Goal: Transaction & Acquisition: Purchase product/service

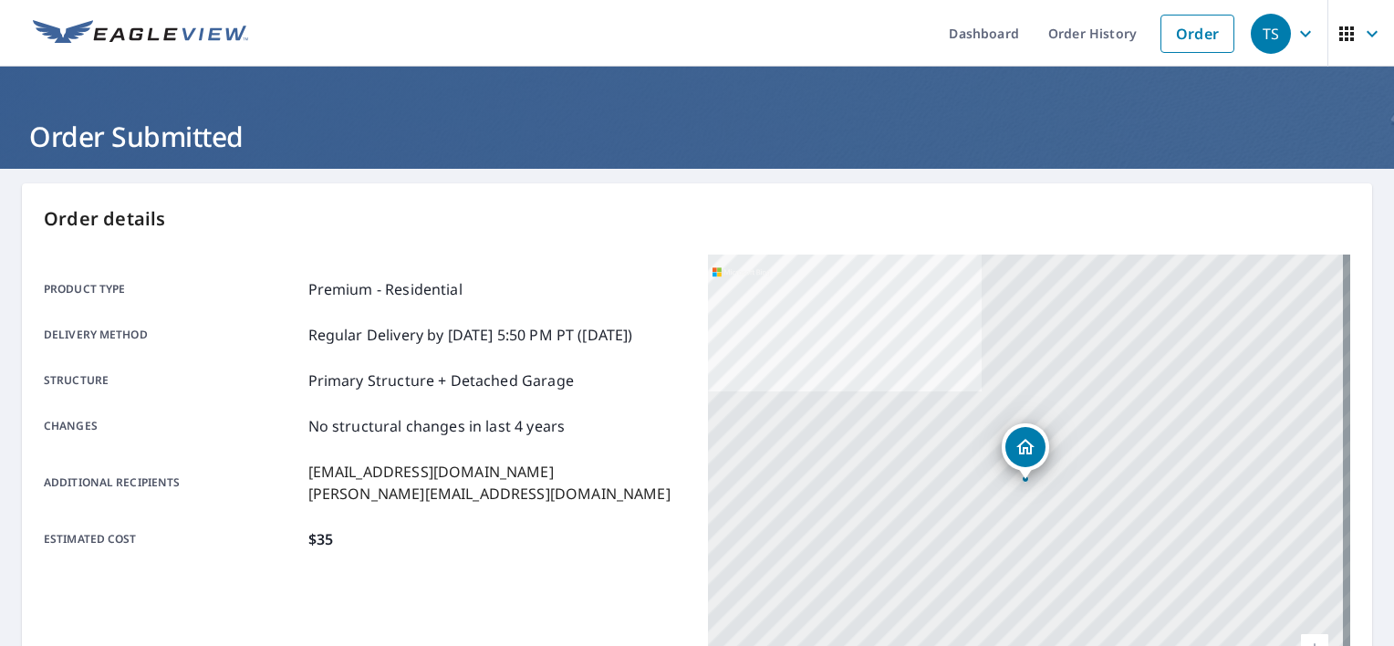
scroll to position [336, 0]
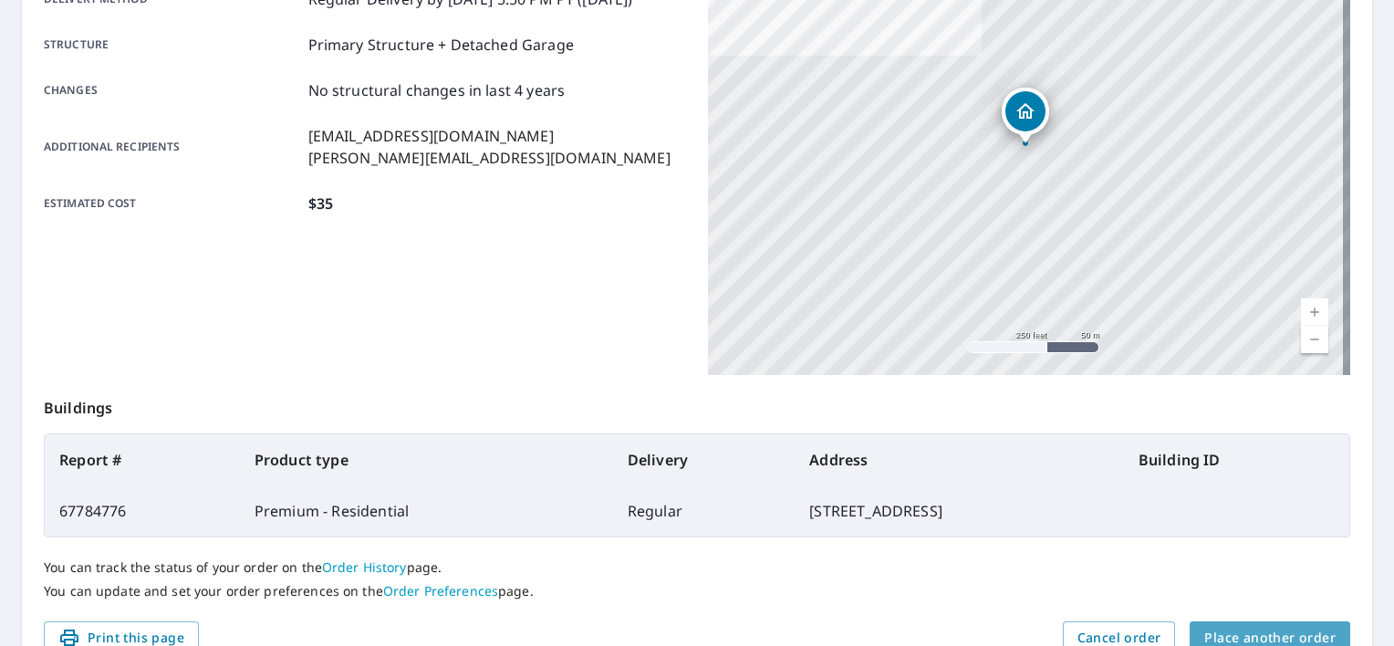
click at [1241, 621] on button "Place another order" at bounding box center [1270, 638] width 161 height 34
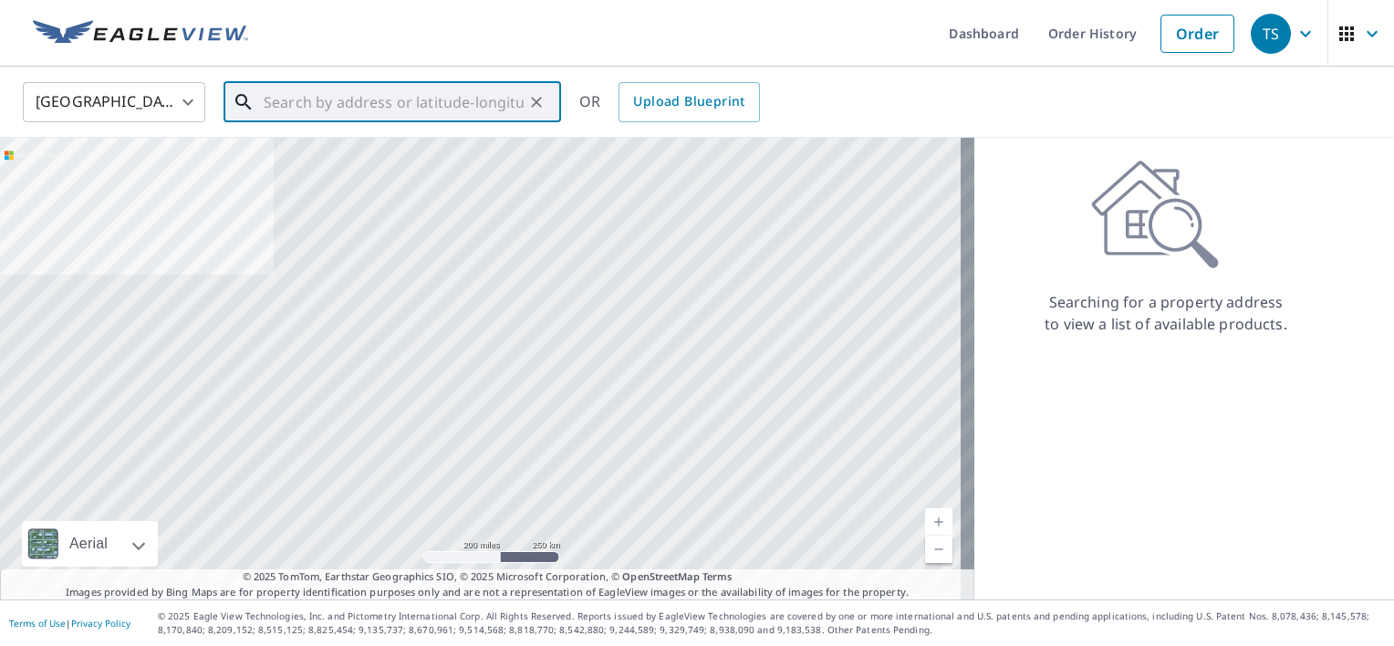
click at [459, 103] on input "text" at bounding box center [394, 102] width 260 height 51
paste input "[STREET_ADDRESS][PERSON_NAME]"
type input "[STREET_ADDRESS][PERSON_NAME]"
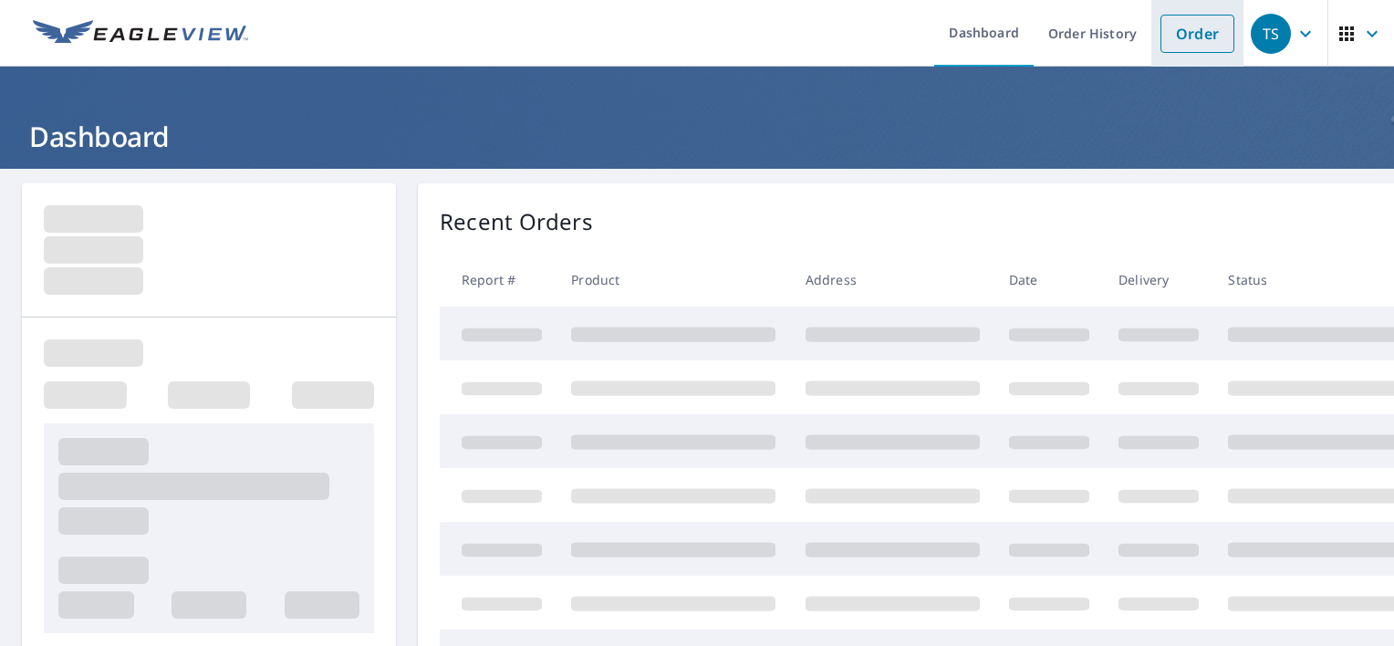
click at [1172, 25] on link "Order" at bounding box center [1198, 34] width 74 height 38
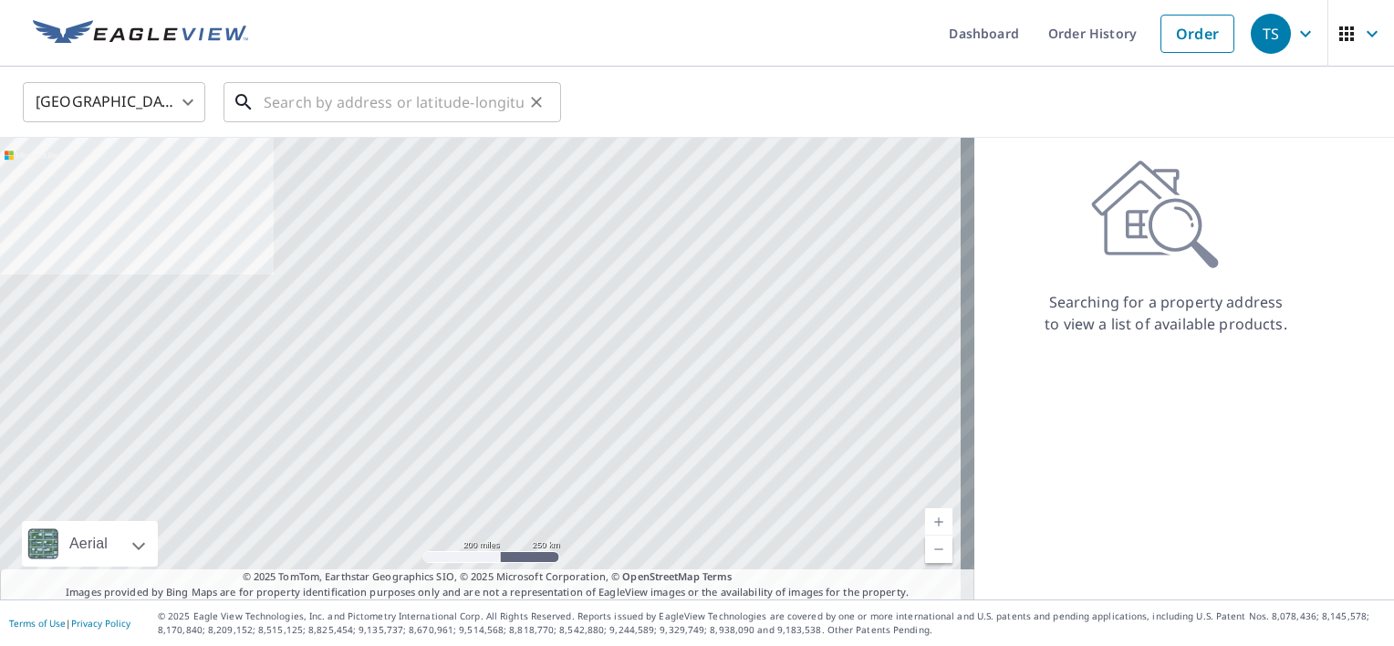
click at [443, 89] on input "text" at bounding box center [394, 102] width 260 height 51
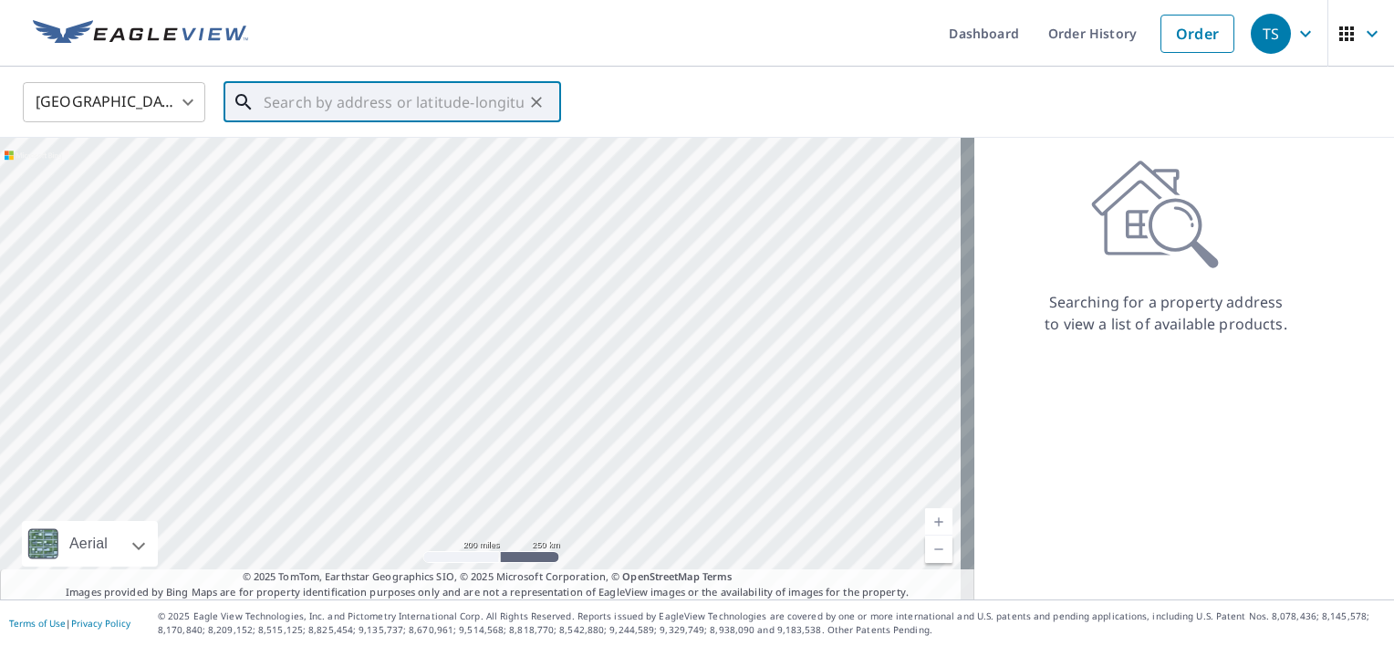
paste input "[STREET_ADDRESS][PERSON_NAME]"
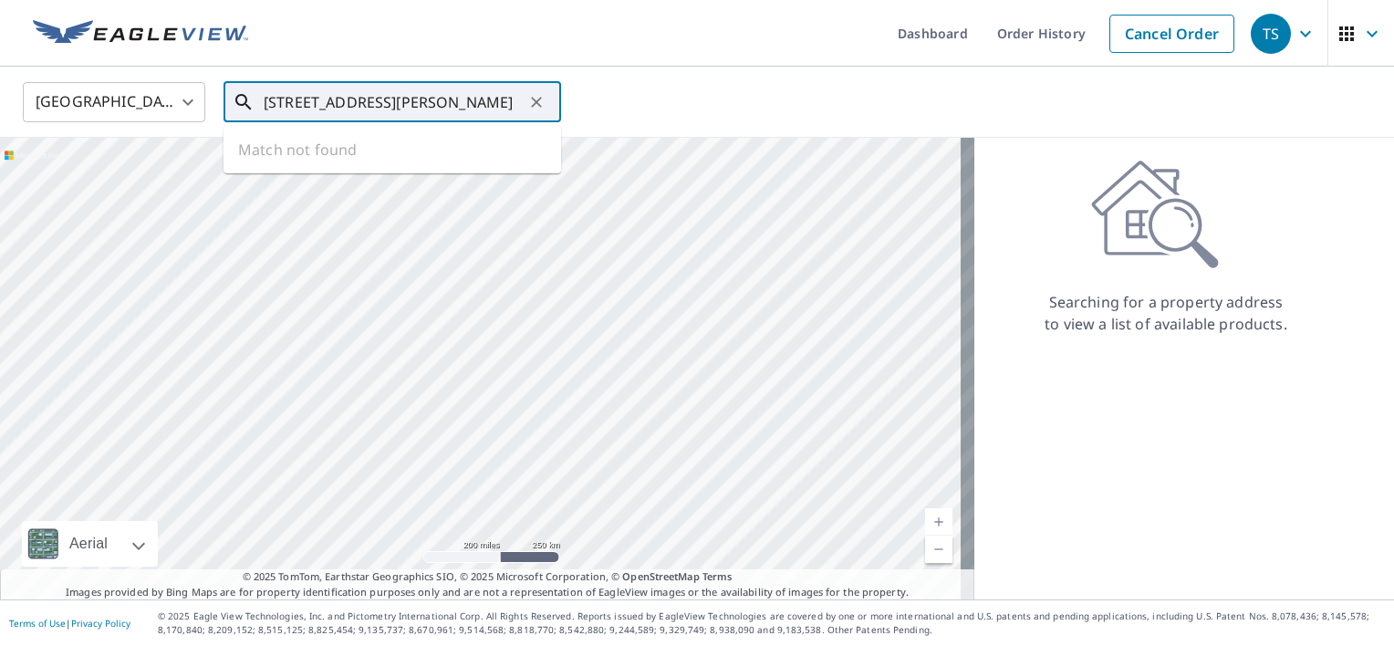
click at [347, 110] on input "[STREET_ADDRESS][PERSON_NAME]" at bounding box center [394, 102] width 260 height 51
click at [387, 110] on input "[STREET_ADDRESS][PERSON_NAME]" at bounding box center [394, 102] width 260 height 51
click at [381, 95] on input "[STREET_ADDRESS][PERSON_NAME]" at bounding box center [394, 102] width 260 height 51
drag, startPoint x: 402, startPoint y: 102, endPoint x: 219, endPoint y: 106, distance: 183.5
click at [224, 106] on div "4554 Webb ​" at bounding box center [393, 102] width 338 height 40
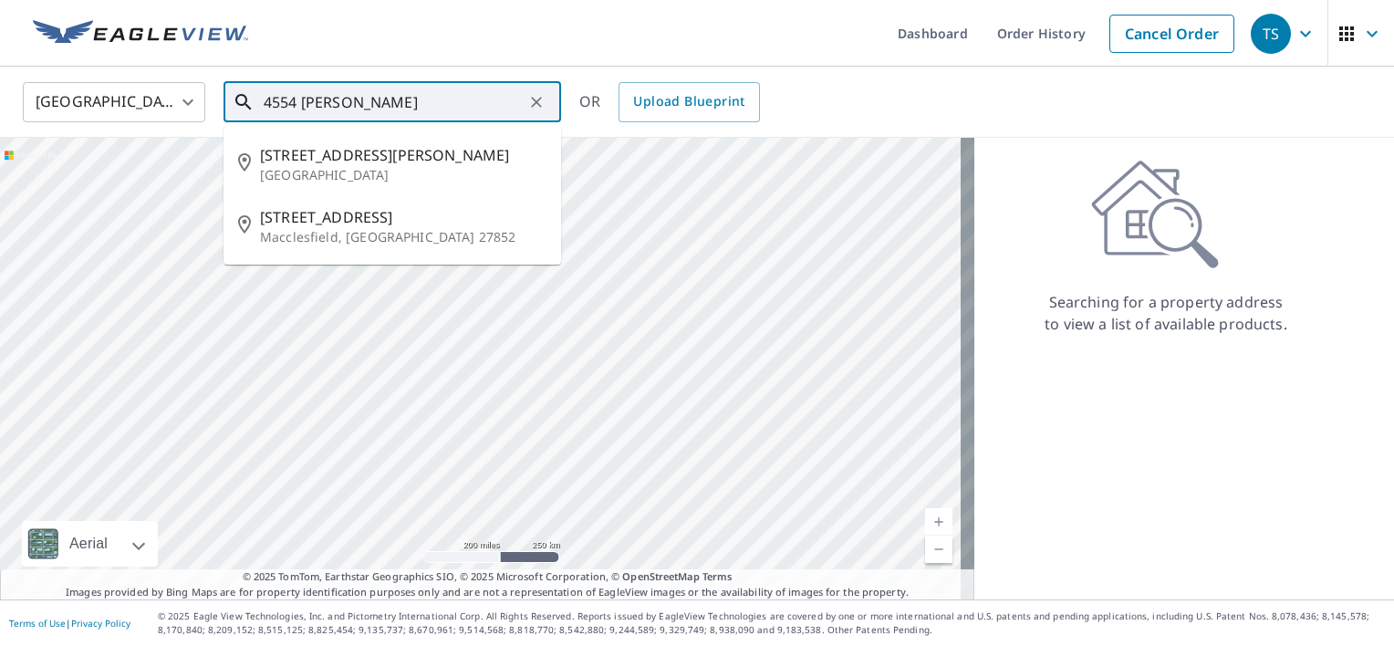
click at [424, 95] on input "4554 Webb" at bounding box center [394, 102] width 260 height 51
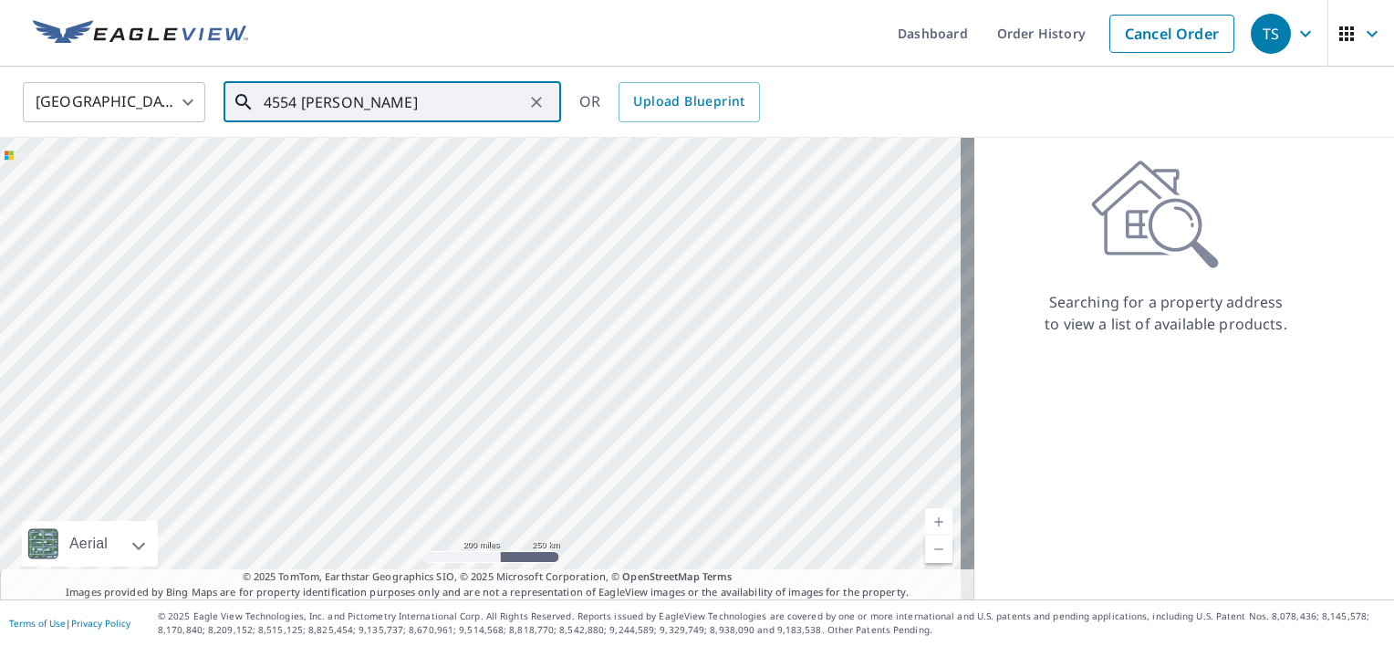
click at [395, 102] on input "4554 Webb" at bounding box center [394, 102] width 260 height 51
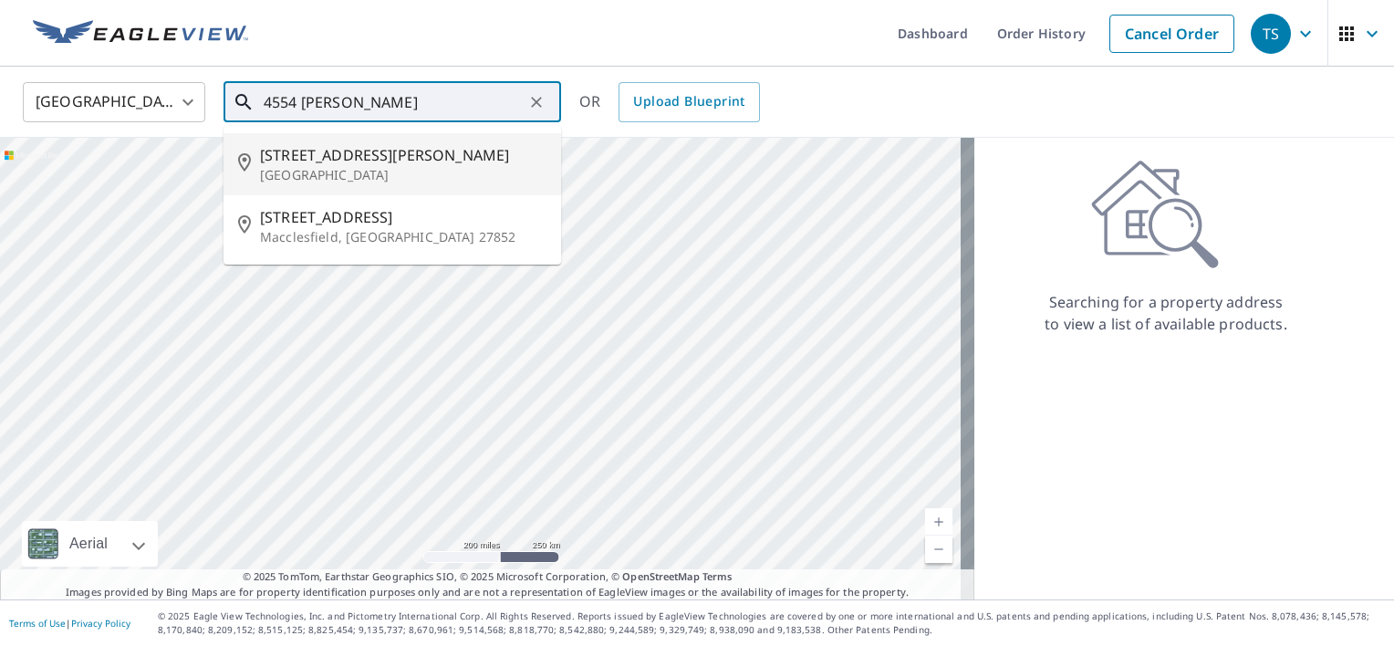
click at [352, 157] on span "[STREET_ADDRESS][PERSON_NAME]" at bounding box center [403, 155] width 287 height 22
type input "4554 Webb Rd Murfreesboro, TN 37128"
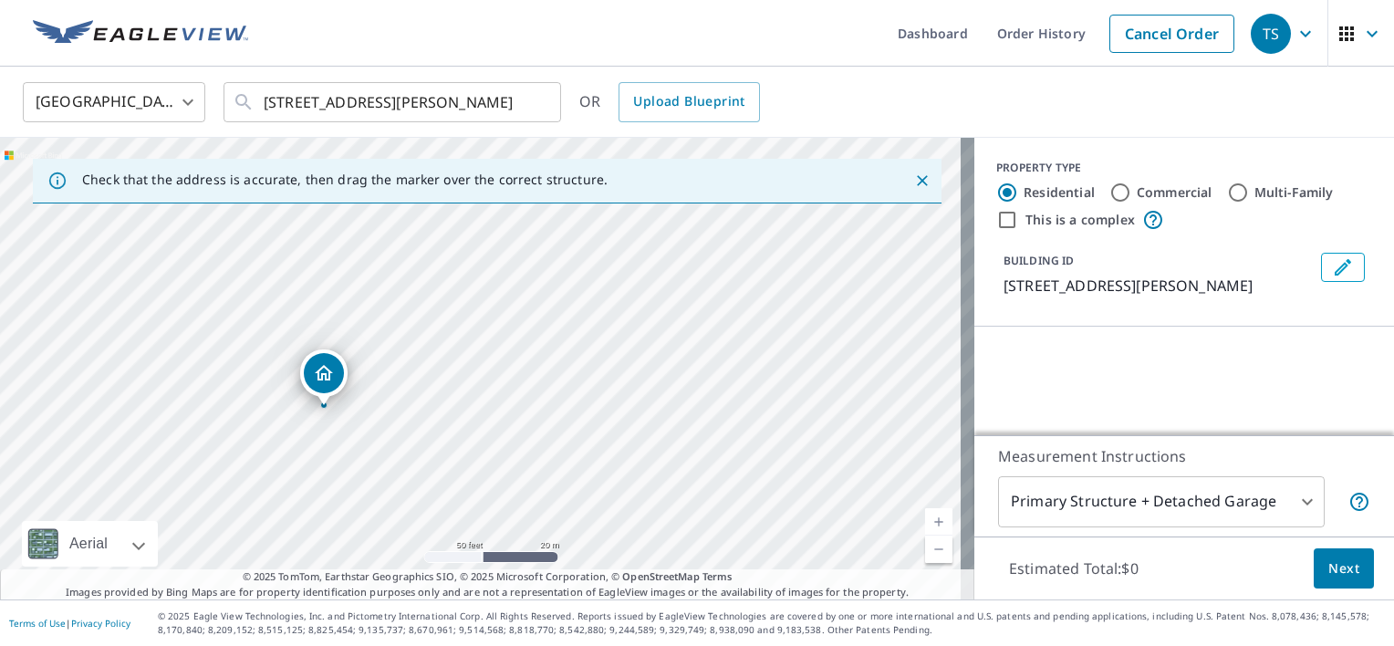
click at [339, 373] on div "Dropped pin, building 1, Residential property, 4554 Webb Rd Murfreesboro, TN 37…" at bounding box center [324, 373] width 40 height 40
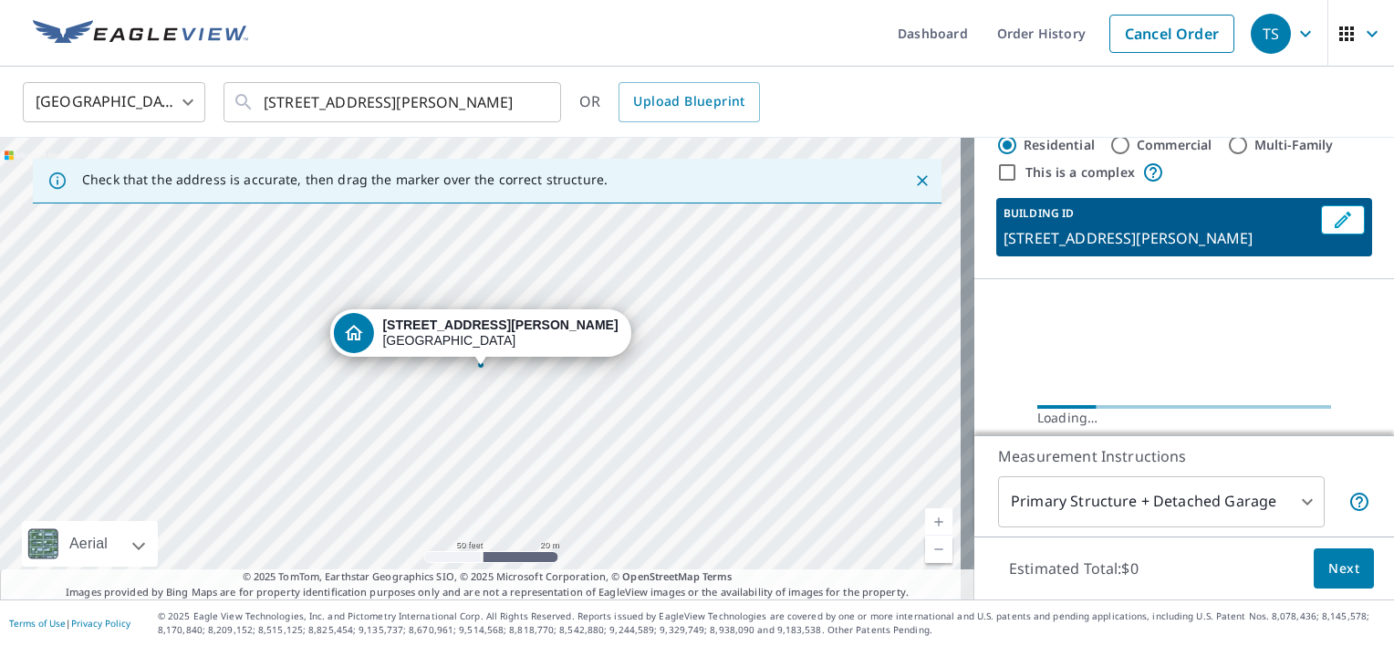
scroll to position [91, 0]
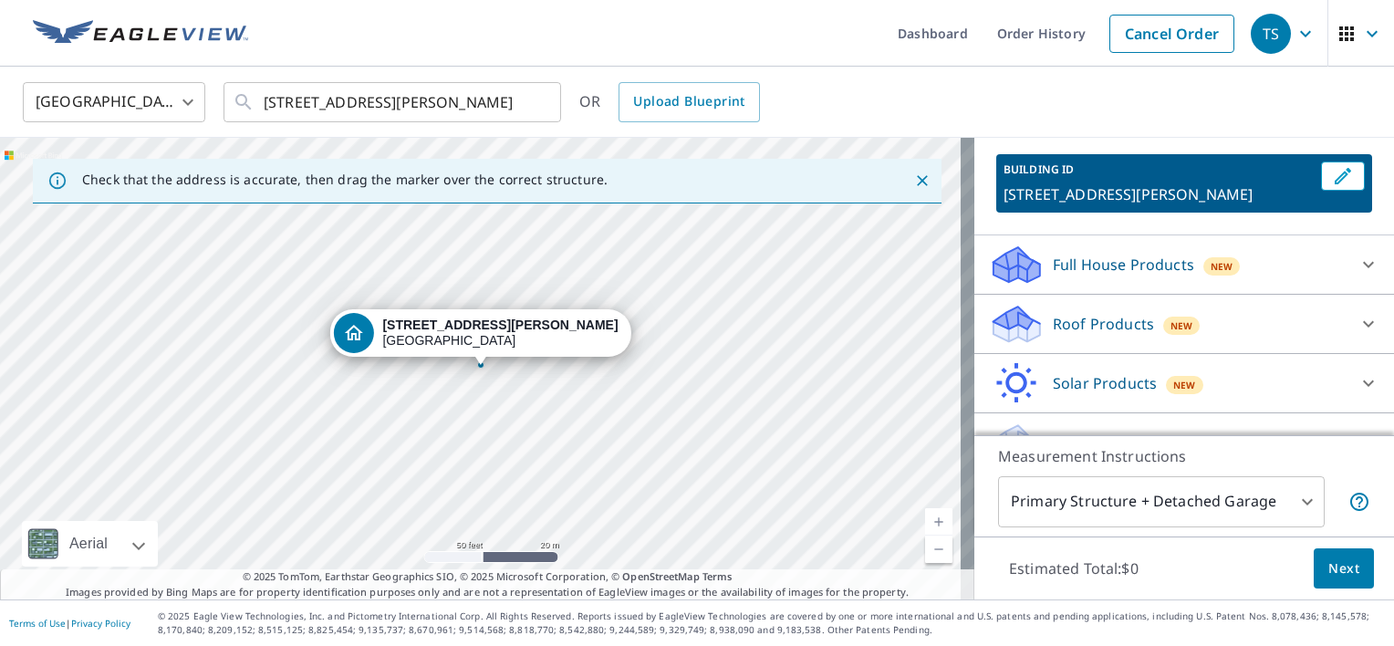
click at [1109, 311] on div "Roof Products New" at bounding box center [1168, 324] width 358 height 43
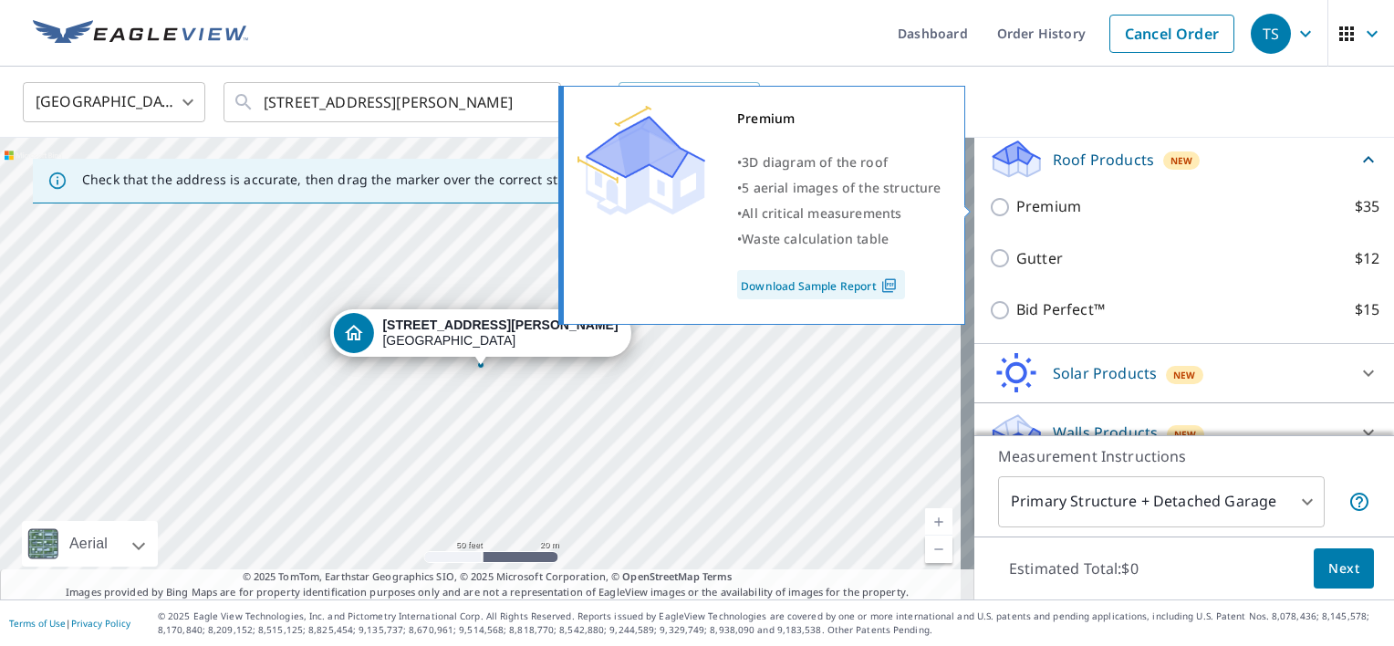
click at [1029, 212] on p "Premium" at bounding box center [1049, 206] width 65 height 23
click at [1017, 212] on input "Premium $35" at bounding box center [1002, 207] width 27 height 22
checkbox input "true"
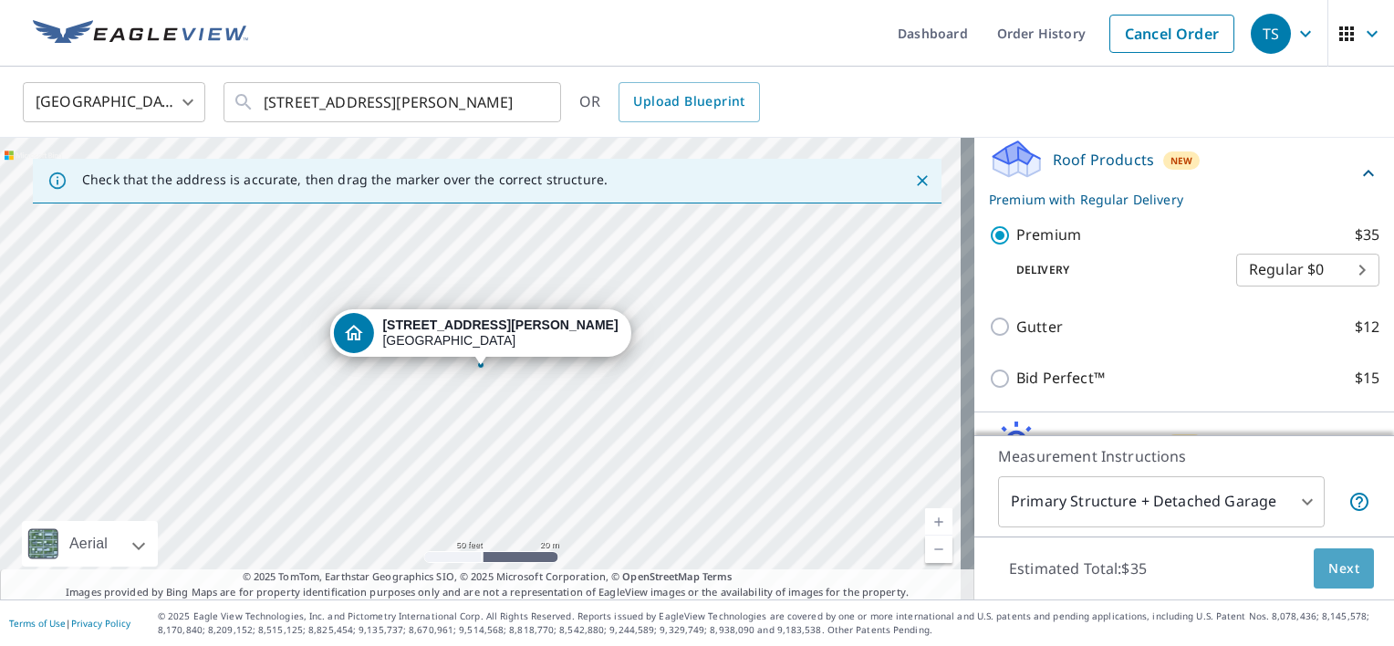
click at [1318, 551] on button "Next" at bounding box center [1344, 568] width 60 height 41
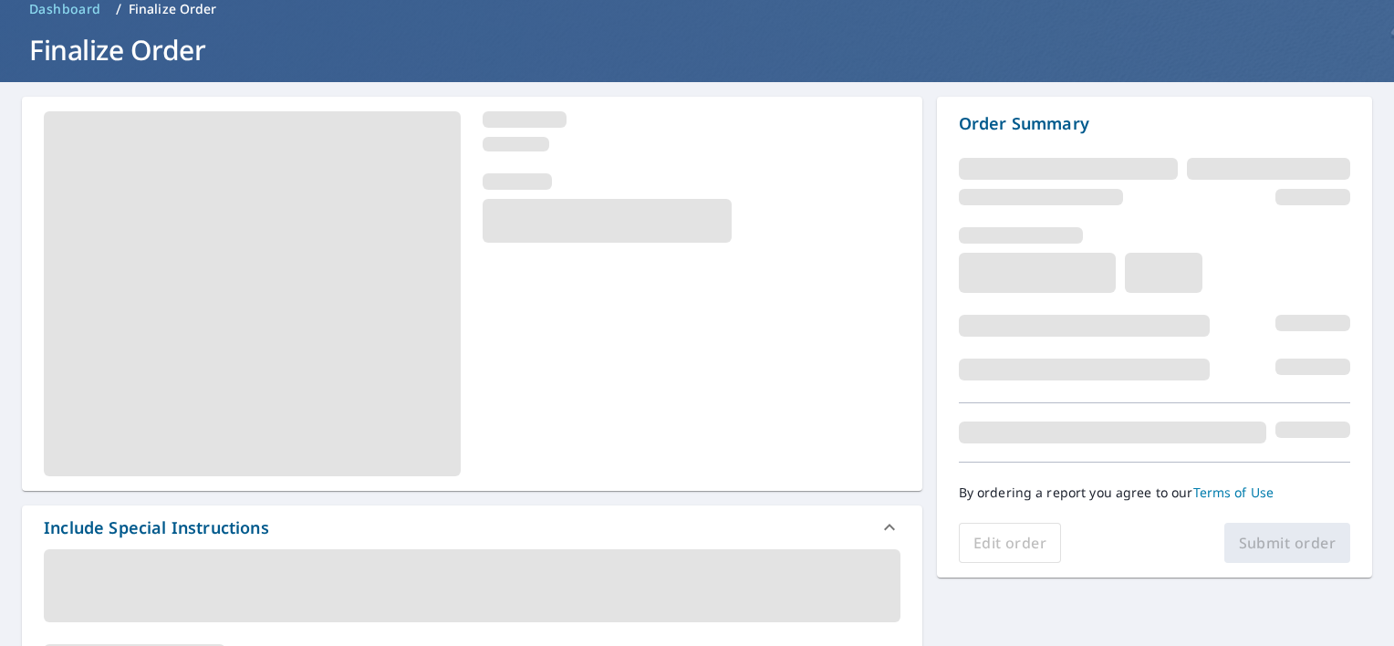
scroll to position [183, 0]
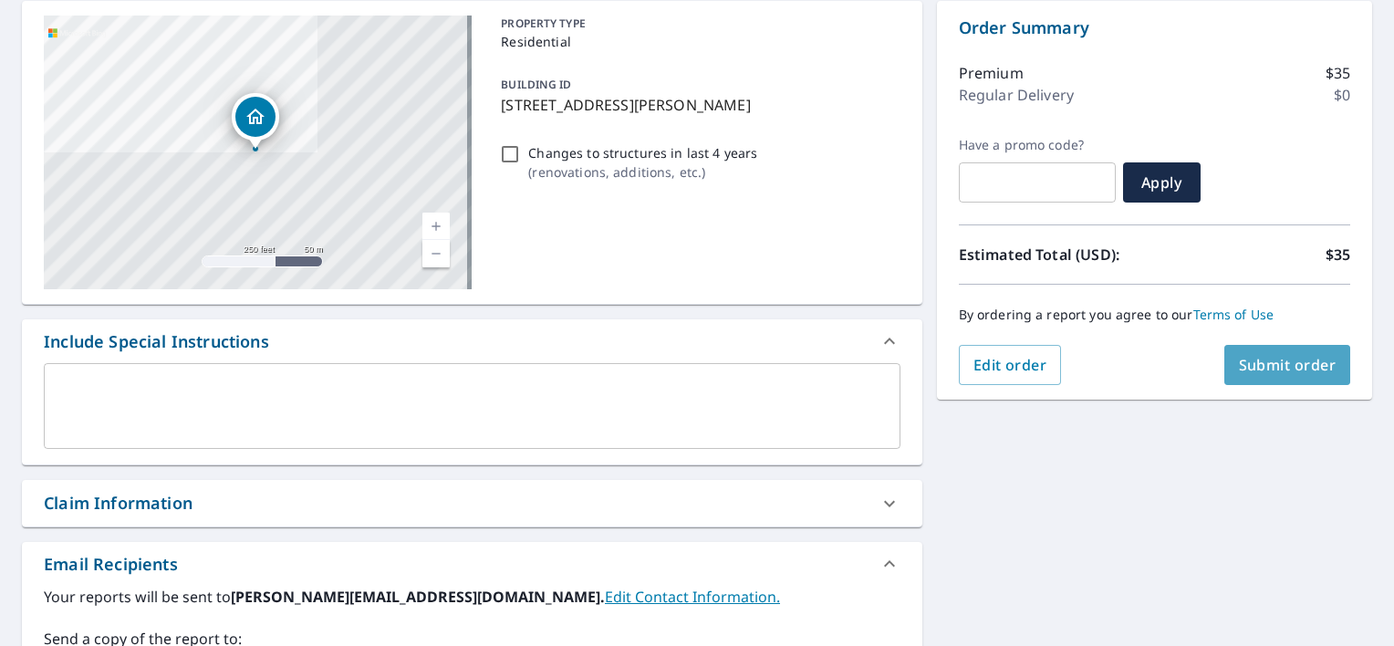
click at [1264, 361] on span "Submit order" at bounding box center [1288, 365] width 98 height 20
checkbox input "true"
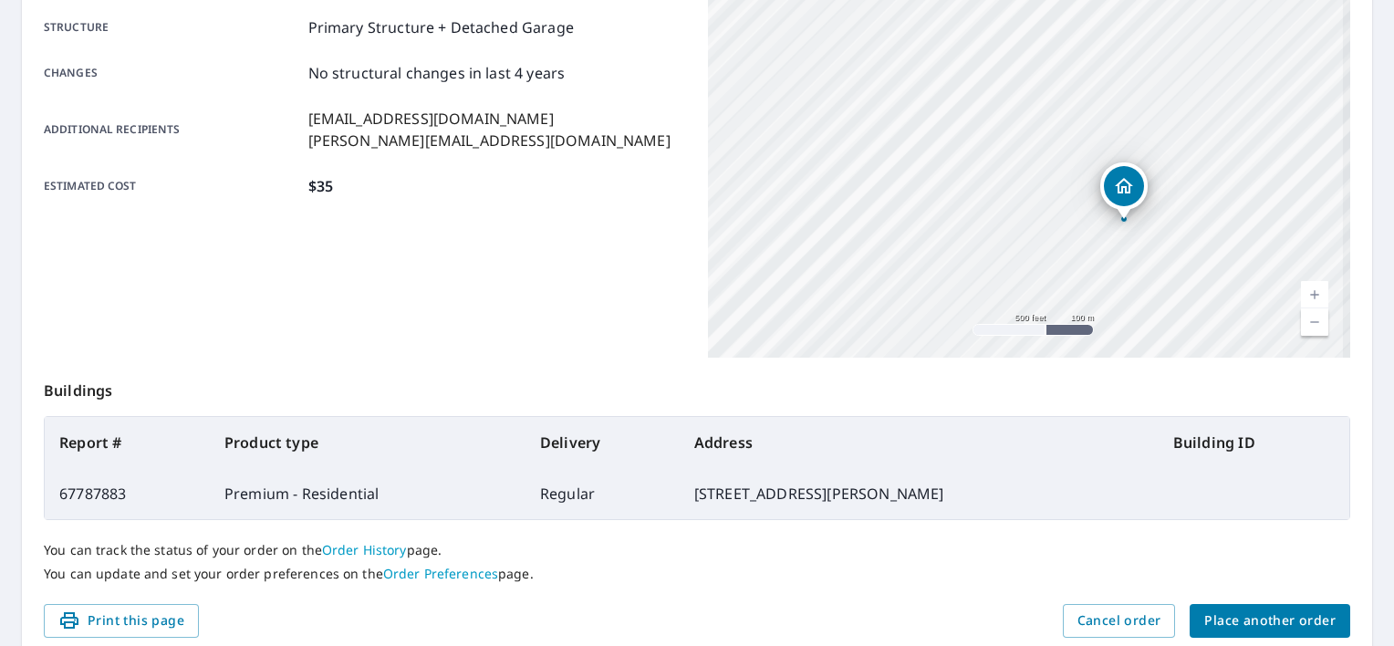
scroll to position [245, 0]
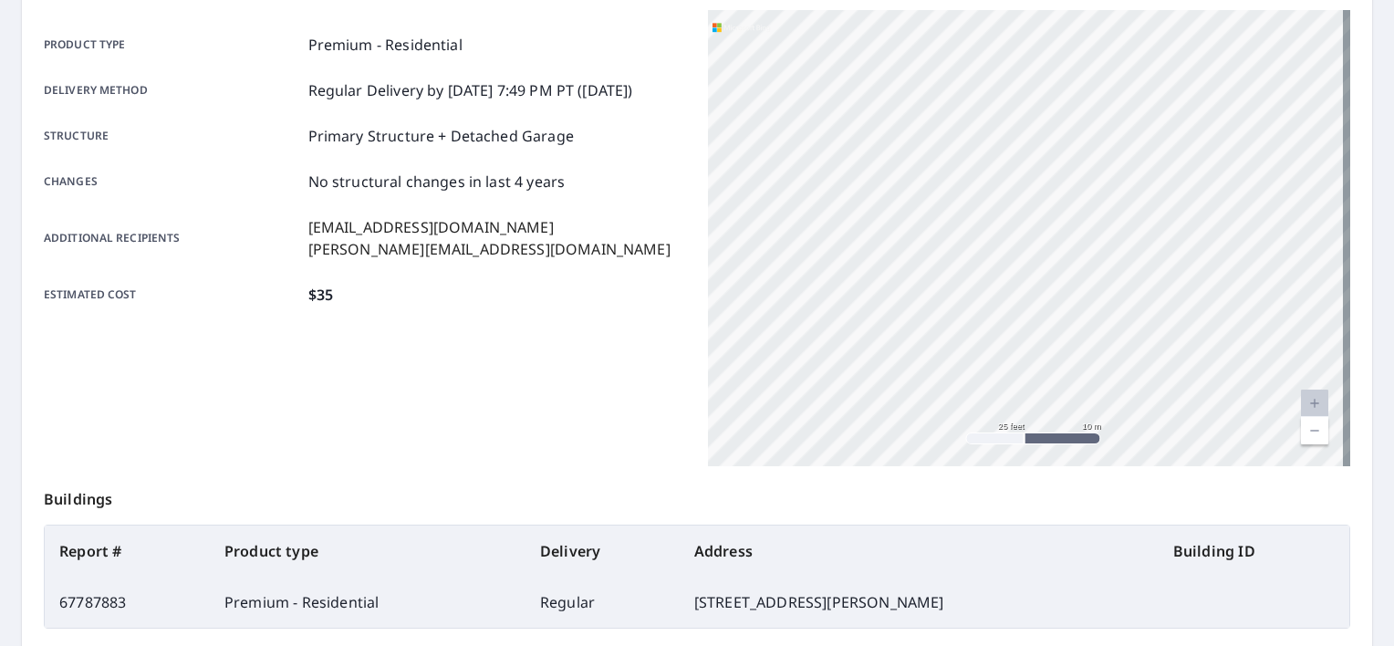
click at [566, 404] on div "Product type Premium - Residential Delivery method Regular Delivery by 10/8/202…" at bounding box center [365, 238] width 642 height 456
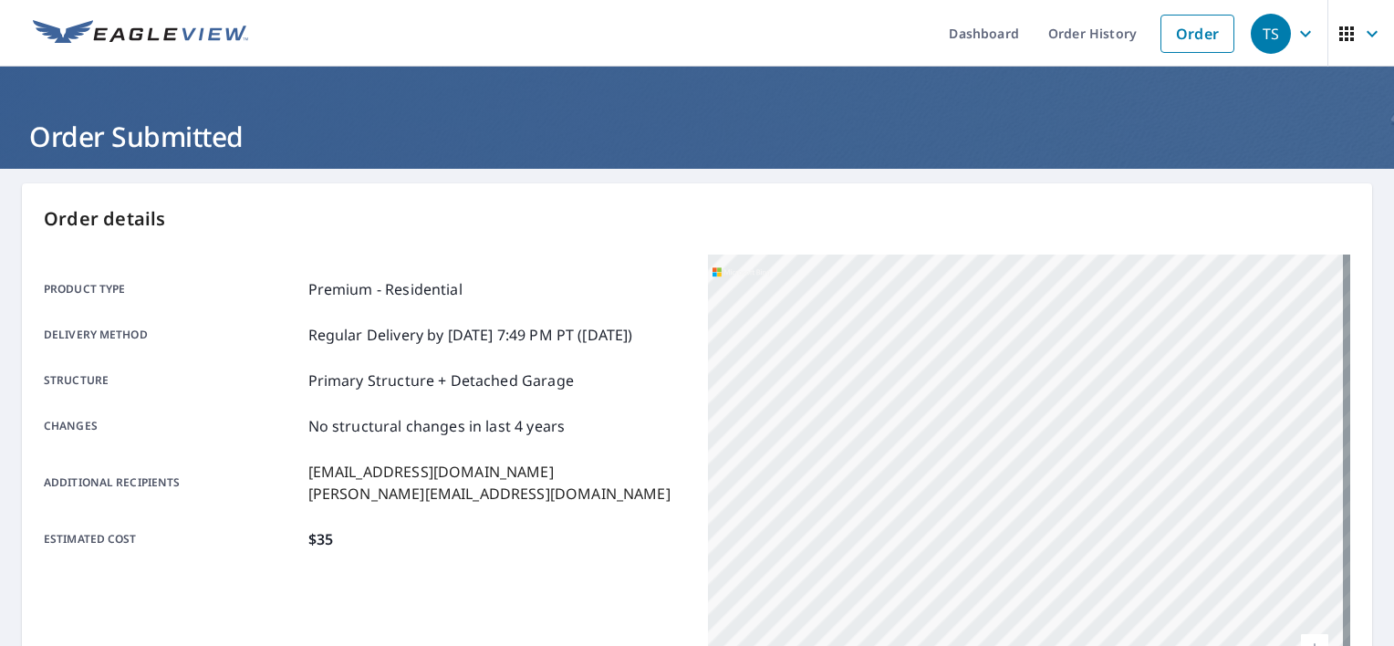
scroll to position [0, 0]
